Goal: Find specific page/section: Find specific page/section

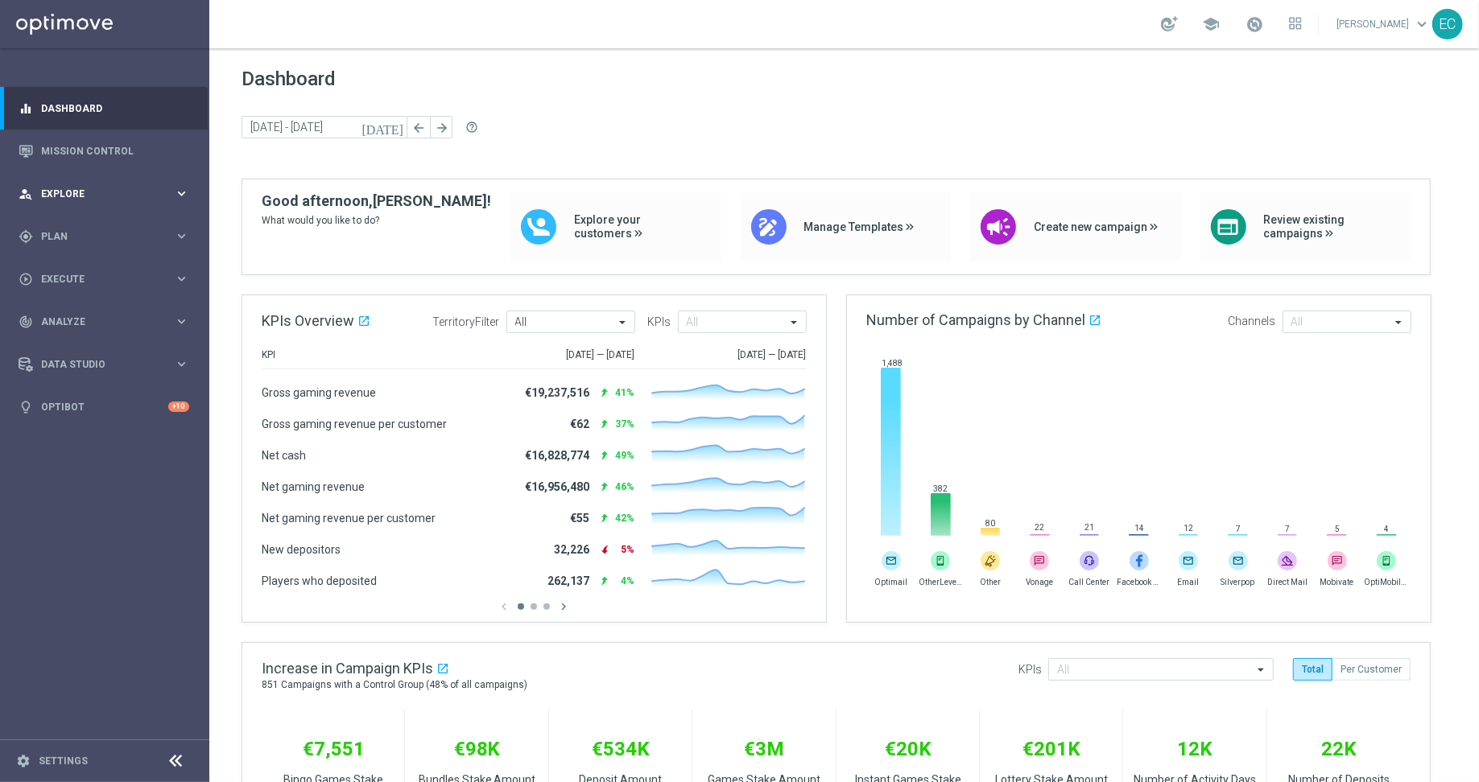
click at [81, 196] on span "Explore" at bounding box center [107, 194] width 133 height 10
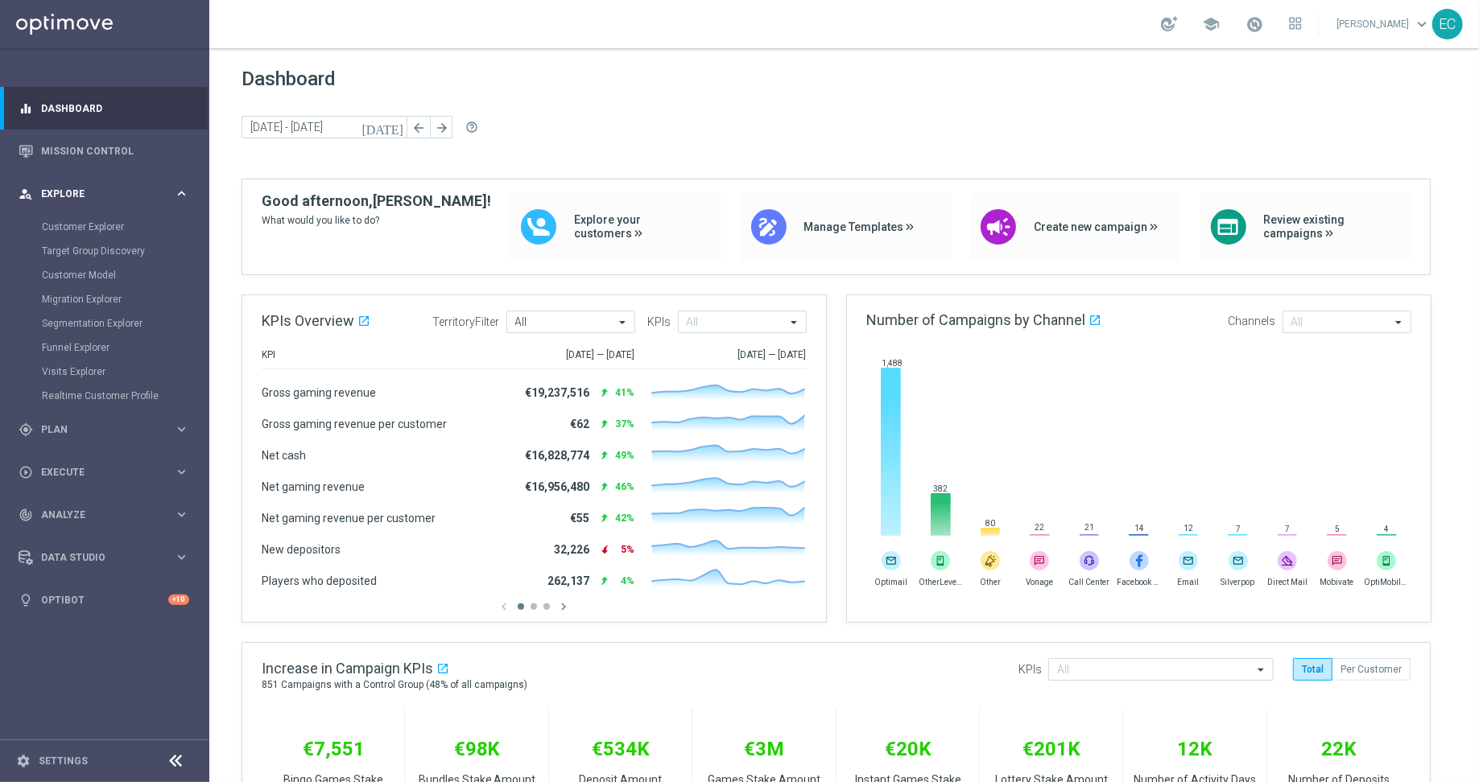
click at [81, 196] on span "Explore" at bounding box center [107, 194] width 133 height 10
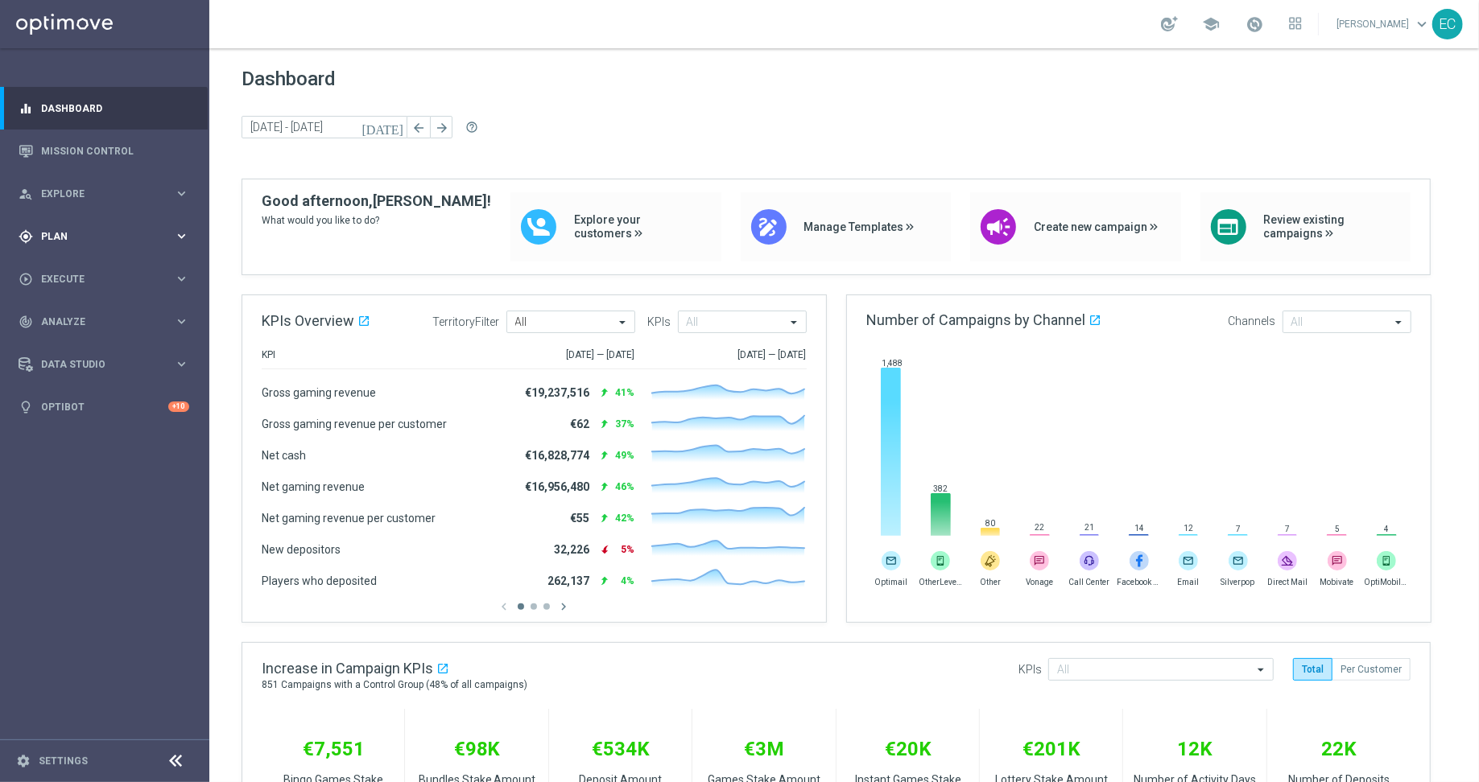
click at [129, 237] on span "Plan" at bounding box center [107, 237] width 133 height 10
click at [107, 313] on span "Templates" at bounding box center [100, 318] width 115 height 10
